Goal: Task Accomplishment & Management: Complete application form

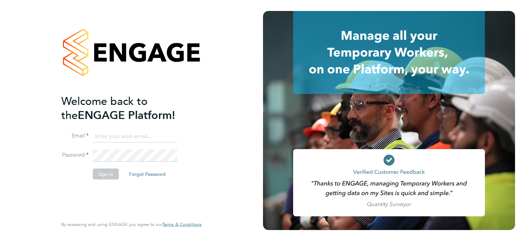
click at [105, 135] on input at bounding box center [135, 136] width 85 height 12
type input "[EMAIL_ADDRESS][DOMAIN_NAME]"
click at [110, 176] on button "Sign In" at bounding box center [106, 173] width 26 height 11
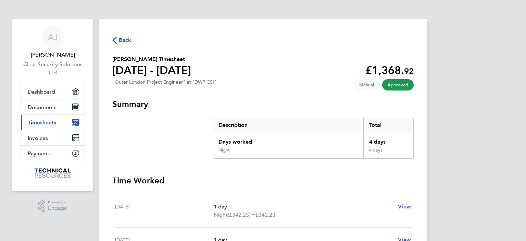
click at [45, 125] on span "Timesheets" at bounding box center [42, 122] width 28 height 7
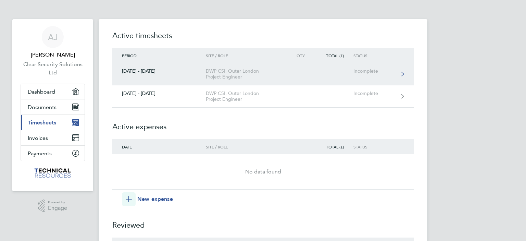
click at [217, 75] on div "DWP CSI, Outer London Project Engineer" at bounding box center [245, 74] width 78 height 12
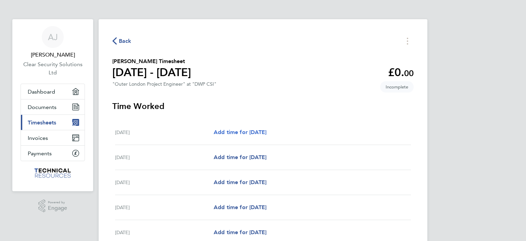
click at [259, 134] on span "Add time for [DATE]" at bounding box center [240, 132] width 53 height 7
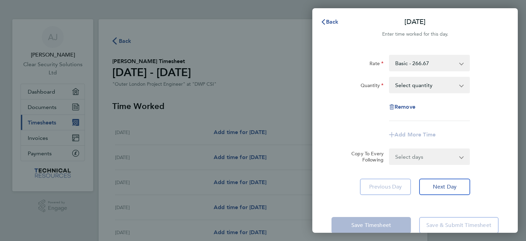
click at [413, 67] on select "Basic - 266.67 Night - 342.23 Weekend Hourly Rate - 44.44 Basic Hourly Rate - 3…" at bounding box center [425, 62] width 71 height 15
click at [419, 89] on select "Select quantity 0.5 1" at bounding box center [425, 84] width 71 height 15
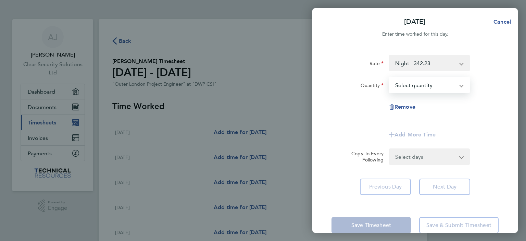
select select "1"
click at [390, 77] on select "Select quantity 0.5 1" at bounding box center [425, 84] width 71 height 15
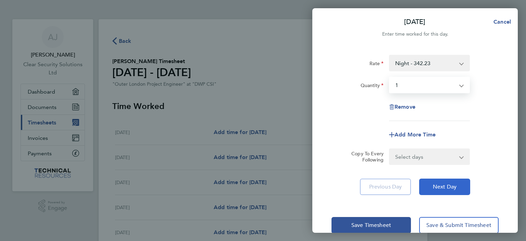
click at [448, 181] on button "Next Day" at bounding box center [444, 186] width 51 height 16
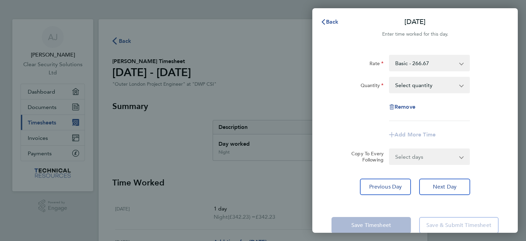
click at [418, 63] on select "Basic - 266.67 Night - 342.23 Basic Hourly Rate - 33.33 Weekend Hourly Rate - 4…" at bounding box center [425, 62] width 71 height 15
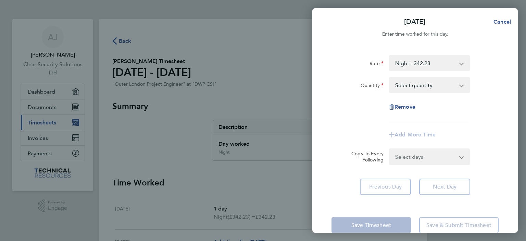
click at [426, 88] on select "Select quantity 0.5 1" at bounding box center [425, 84] width 71 height 15
select select "1"
click at [390, 77] on select "Select quantity 0.5 1" at bounding box center [425, 84] width 71 height 15
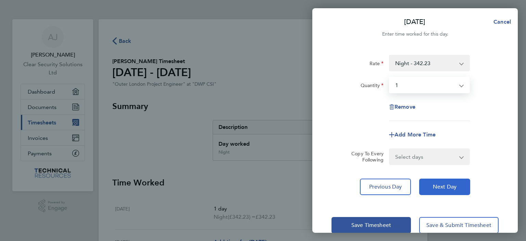
click at [440, 186] on span "Next Day" at bounding box center [445, 186] width 24 height 7
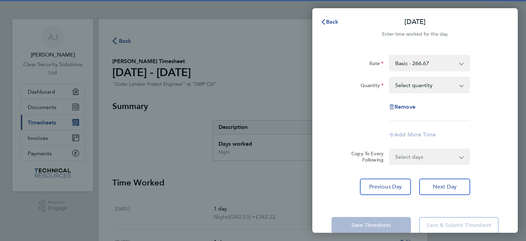
click at [418, 63] on select "Basic - 266.67 Night - 342.23 Basic Hourly Rate - 33.33 Weekend Hourly Rate - 4…" at bounding box center [425, 62] width 71 height 15
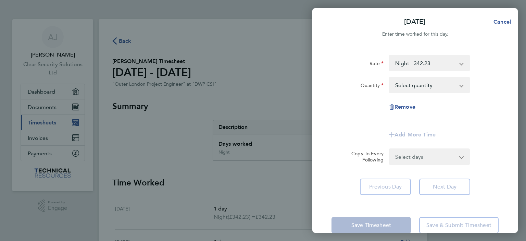
click at [422, 89] on select "Select quantity 0.5 1" at bounding box center [425, 84] width 71 height 15
select select "1"
click at [390, 77] on select "Select quantity 0.5 1" at bounding box center [425, 84] width 71 height 15
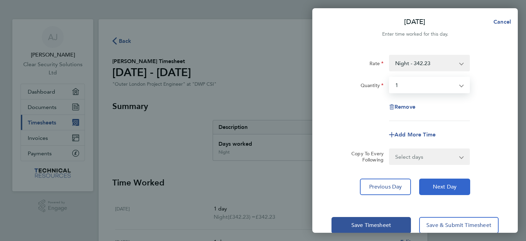
click at [448, 185] on span "Next Day" at bounding box center [445, 186] width 24 height 7
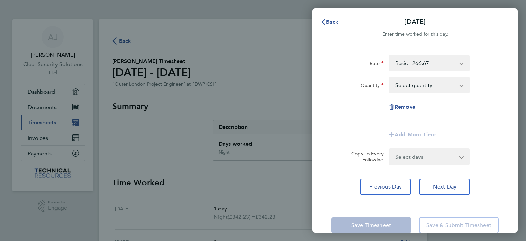
click at [416, 64] on select "Basic - 266.67 Night - 342.23 Basic Hourly Rate - 33.33 Weekend Hourly Rate - 4…" at bounding box center [425, 62] width 71 height 15
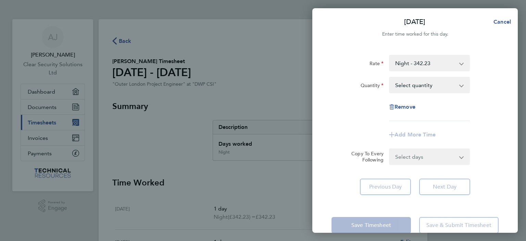
click at [423, 84] on select "Select quantity 0.5 1" at bounding box center [425, 84] width 71 height 15
select select "1"
click at [390, 77] on select "Select quantity 0.5 1" at bounding box center [425, 84] width 71 height 15
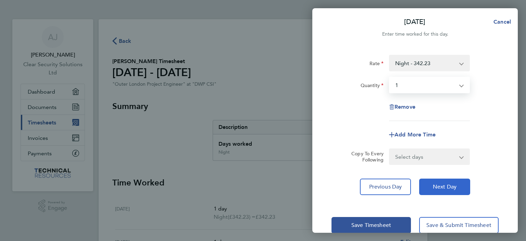
click at [449, 188] on span "Next Day" at bounding box center [445, 186] width 24 height 7
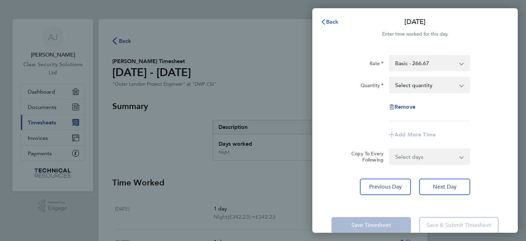
click at [331, 21] on span "Back" at bounding box center [332, 21] width 13 height 7
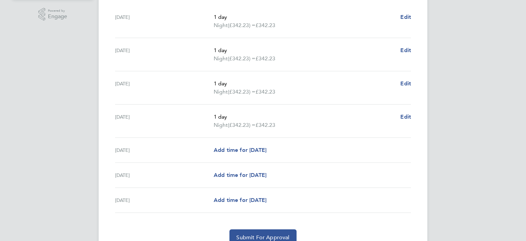
scroll to position [196, 0]
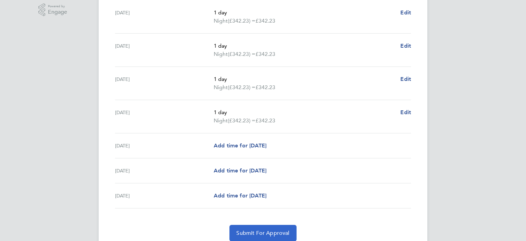
click at [248, 233] on span "Submit For Approval" at bounding box center [262, 232] width 53 height 7
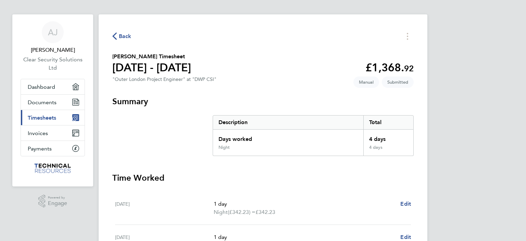
scroll to position [4, 0]
